Goal: Understand process/instructions: Learn about a topic

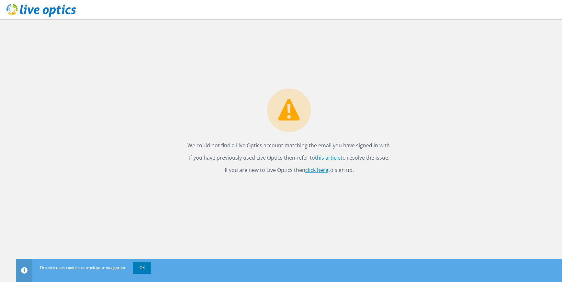
click at [322, 168] on link "click here" at bounding box center [316, 169] width 23 height 7
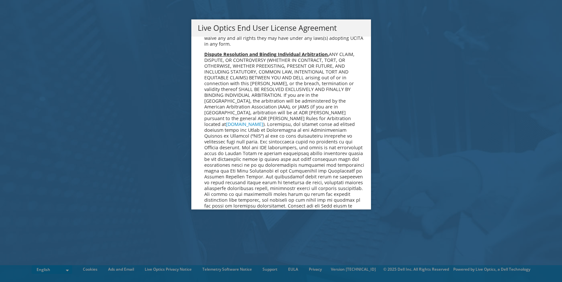
scroll to position [2371, 0]
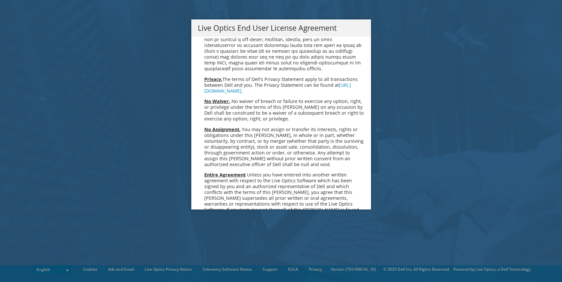
click at [207, 270] on link "Accept" at bounding box center [214, 278] width 33 height 16
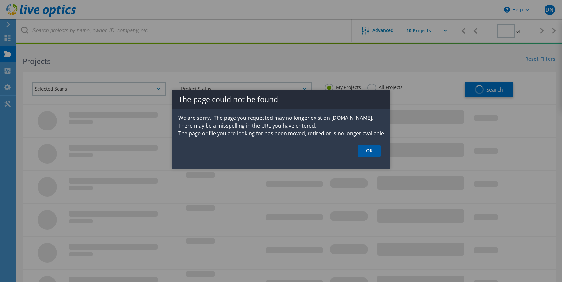
type input "1"
click at [369, 151] on link "OK" at bounding box center [369, 151] width 23 height 12
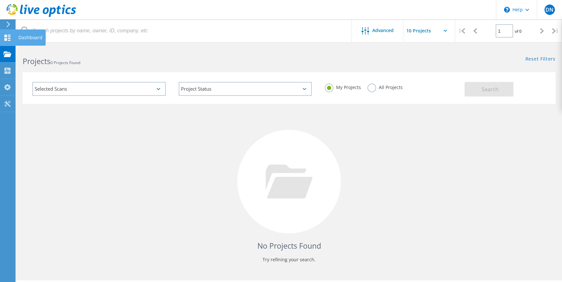
click at [5, 37] on icon at bounding box center [8, 38] width 8 height 6
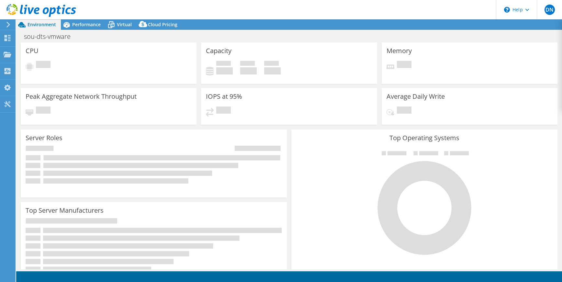
select select "USD"
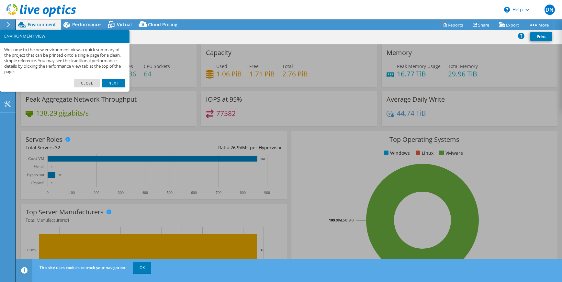
click at [84, 84] on link "Close" at bounding box center [87, 83] width 26 height 8
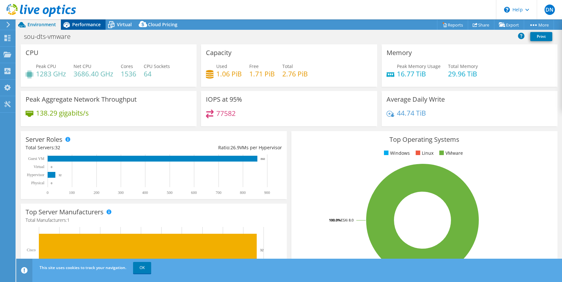
click at [82, 27] on span "Performance" at bounding box center [86, 24] width 28 height 6
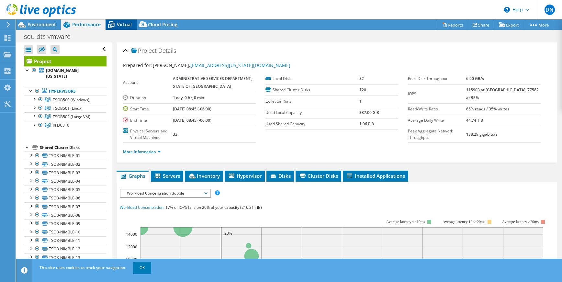
click at [119, 26] on span "Virtual" at bounding box center [124, 24] width 15 height 6
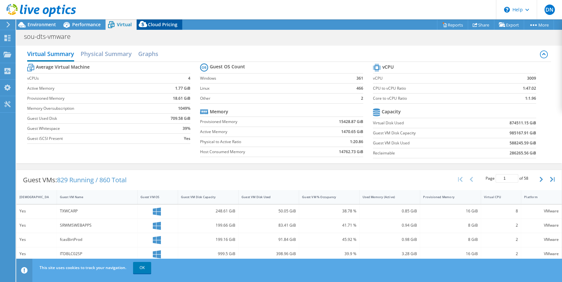
click at [153, 29] on div "Cloud Pricing" at bounding box center [160, 24] width 46 height 10
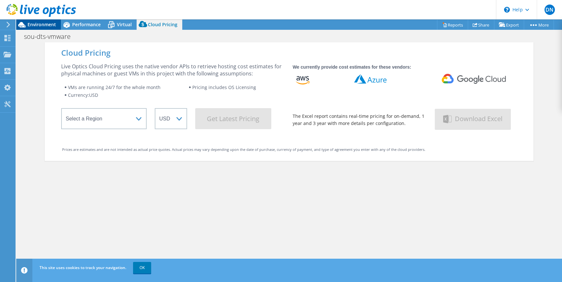
click at [52, 22] on span "Environment" at bounding box center [41, 24] width 28 height 6
